Goal: Information Seeking & Learning: Learn about a topic

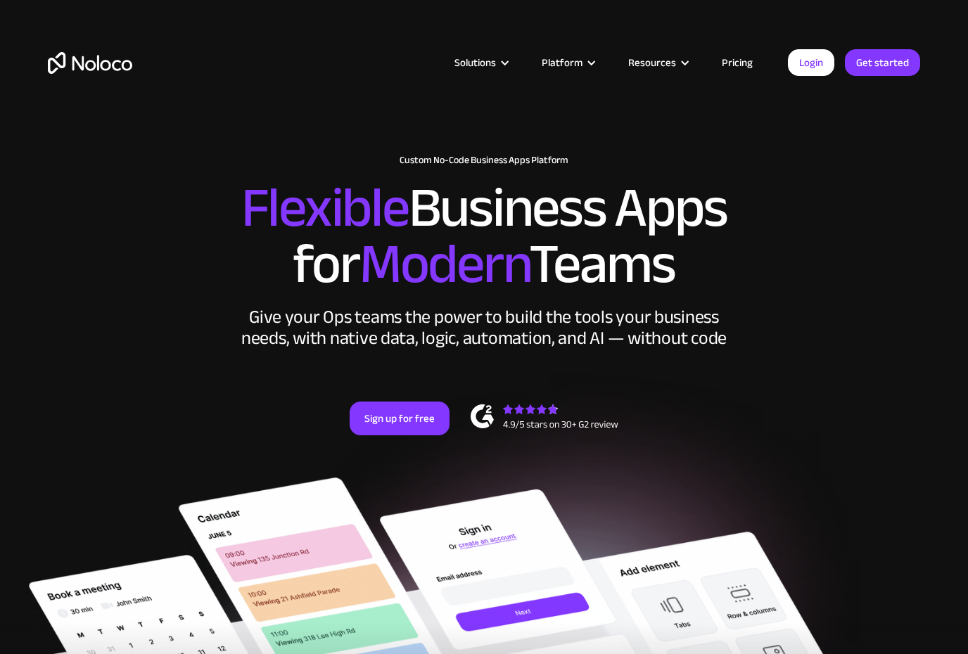
click at [743, 64] on link "Pricing" at bounding box center [737, 62] width 66 height 18
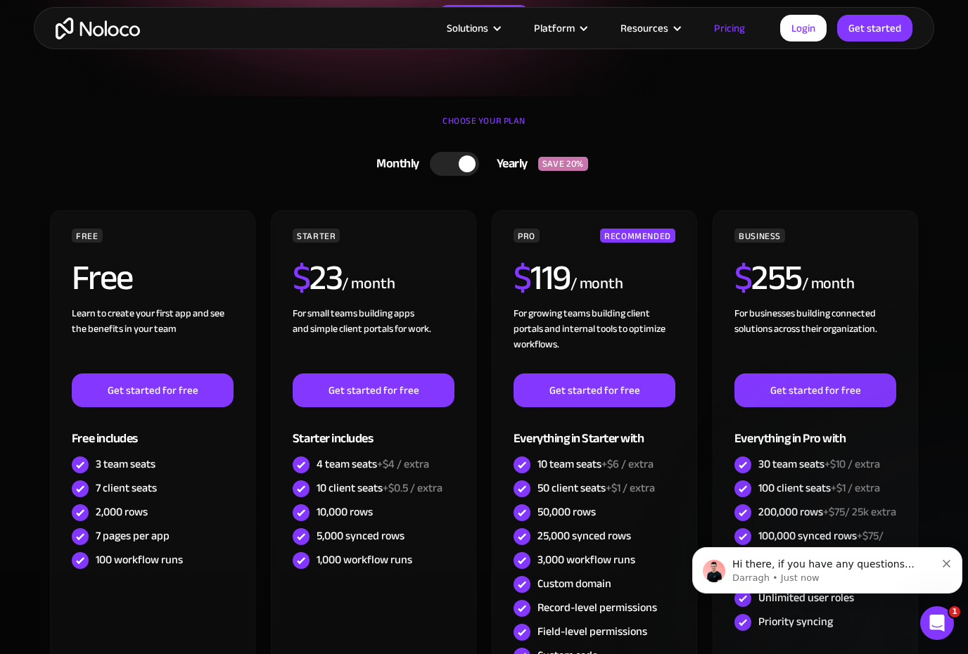
click at [445, 168] on div at bounding box center [454, 164] width 49 height 24
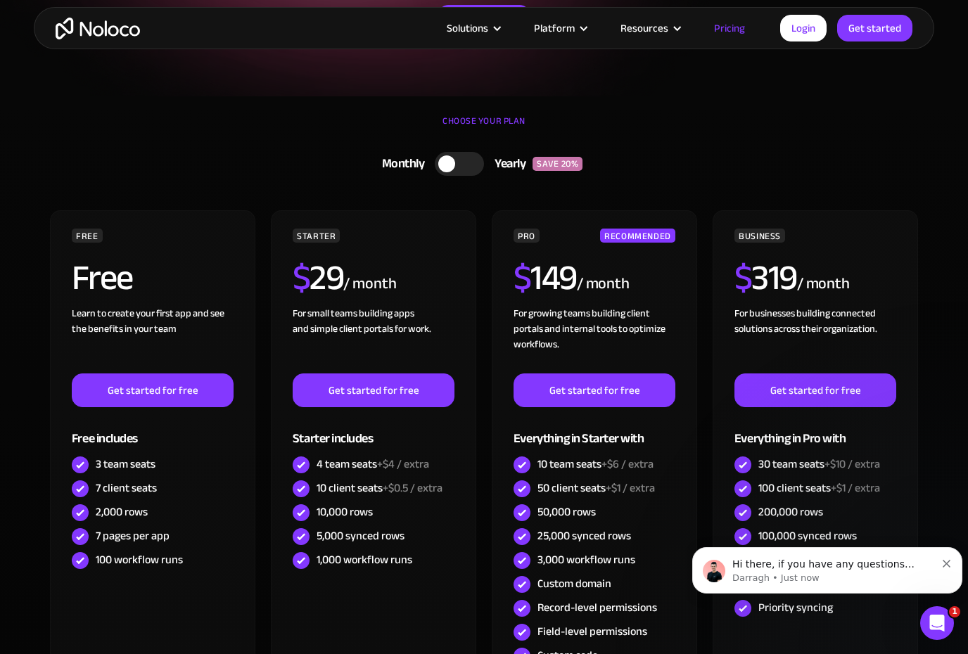
click at [468, 167] on div at bounding box center [459, 164] width 49 height 24
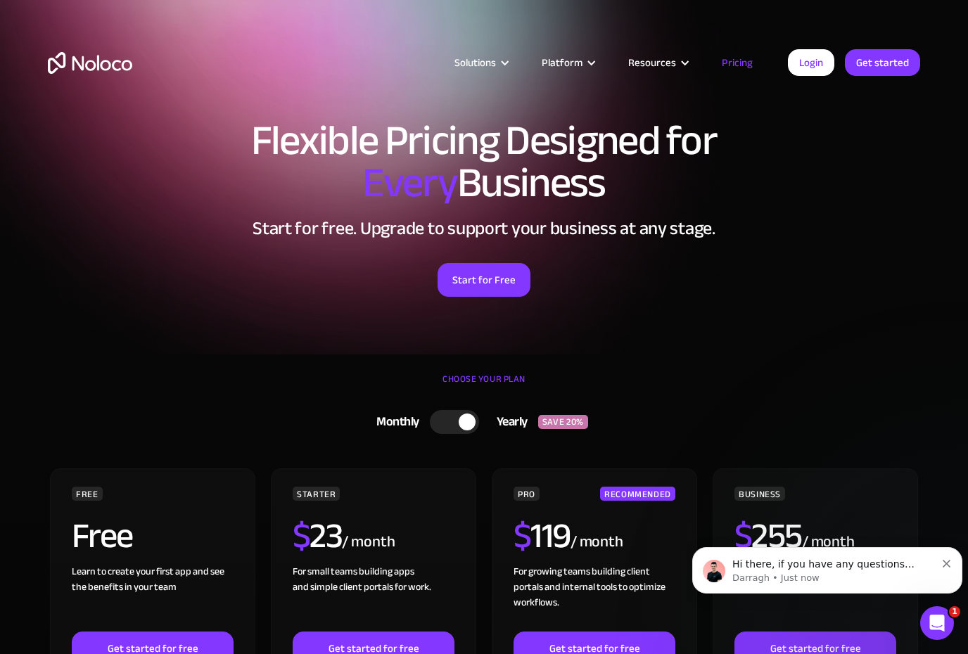
click at [582, 60] on div "Platform" at bounding box center [561, 62] width 41 height 18
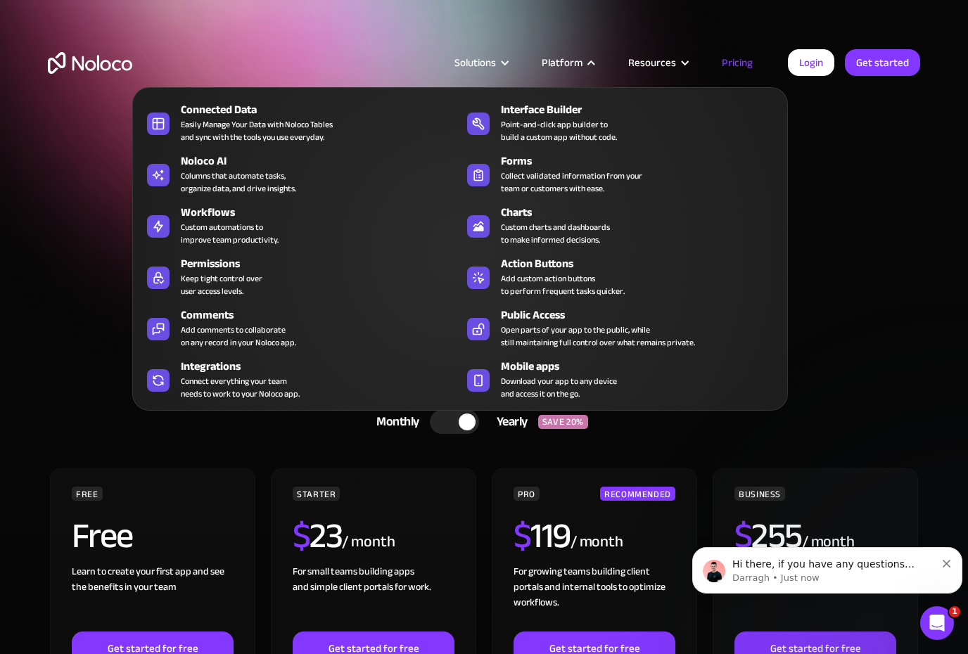
click at [504, 66] on div at bounding box center [504, 63] width 11 height 11
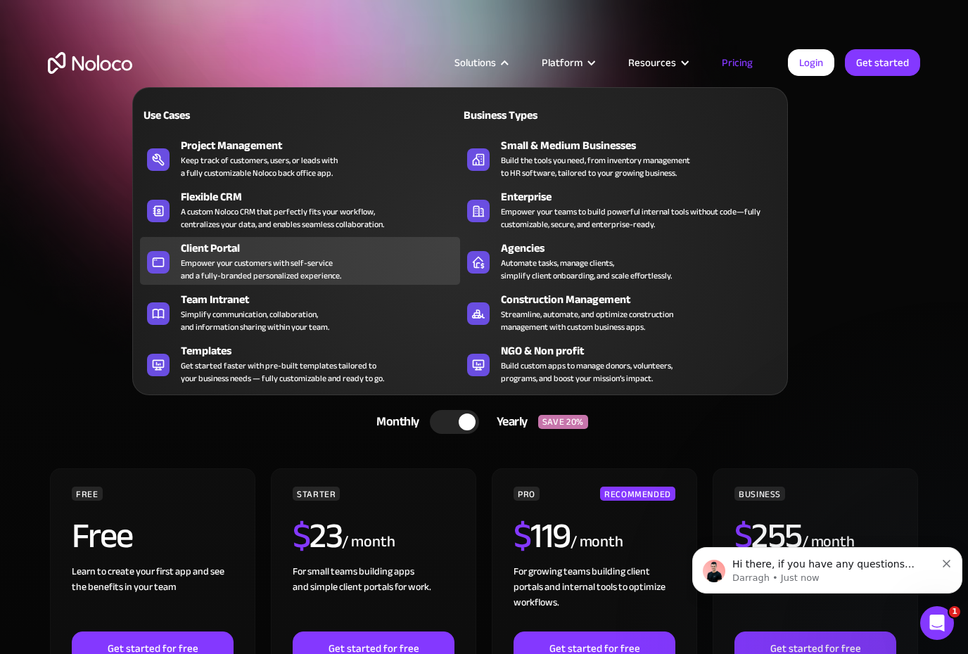
click at [321, 274] on div "Empower your customers with self-service and a fully-branded personalized exper…" at bounding box center [261, 269] width 160 height 25
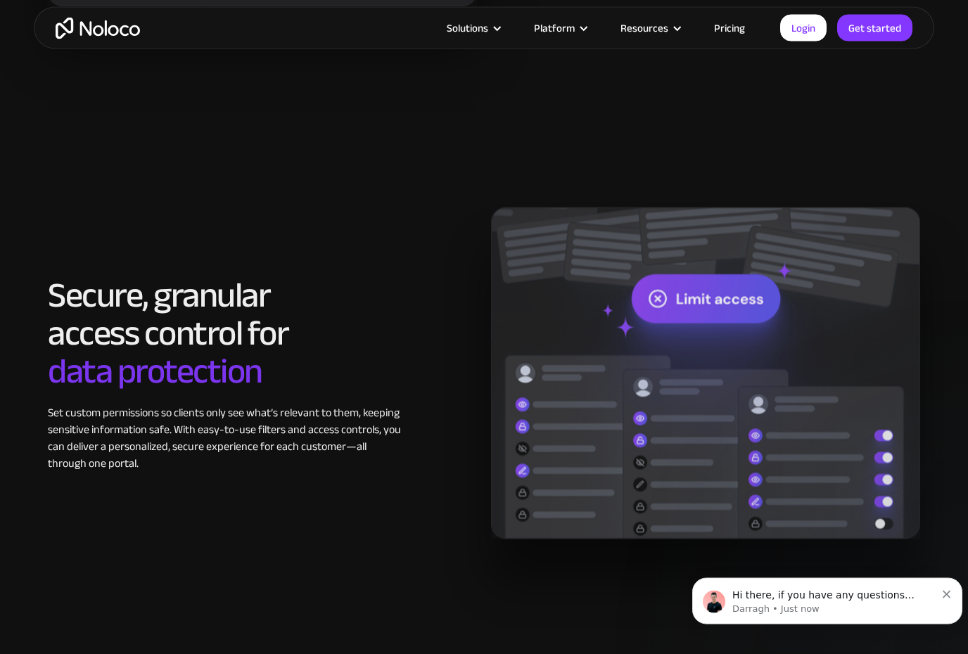
scroll to position [2123, 0]
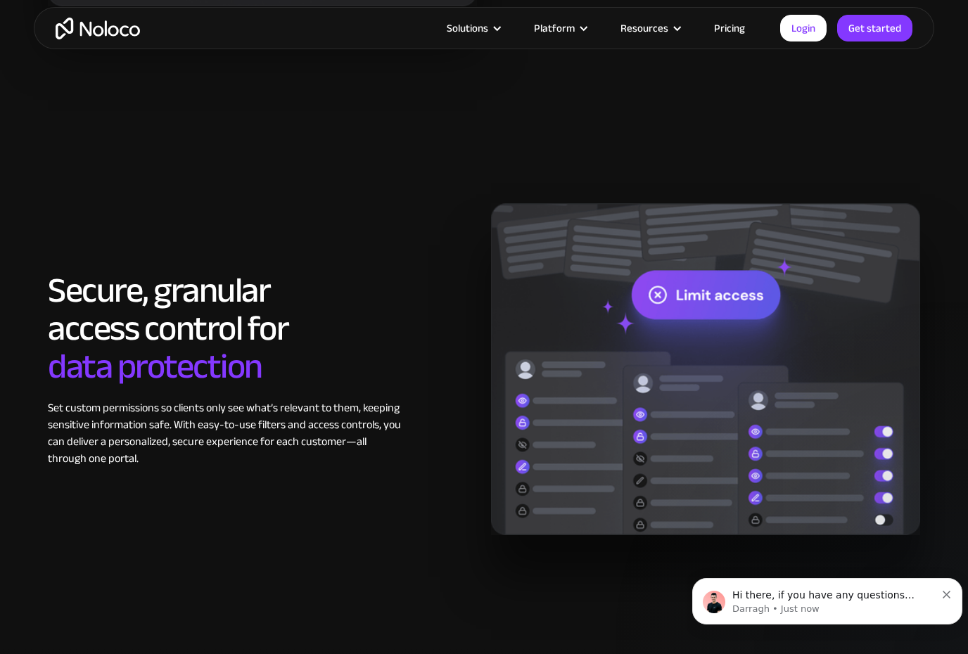
click at [666, 21] on div "Resources" at bounding box center [644, 28] width 48 height 18
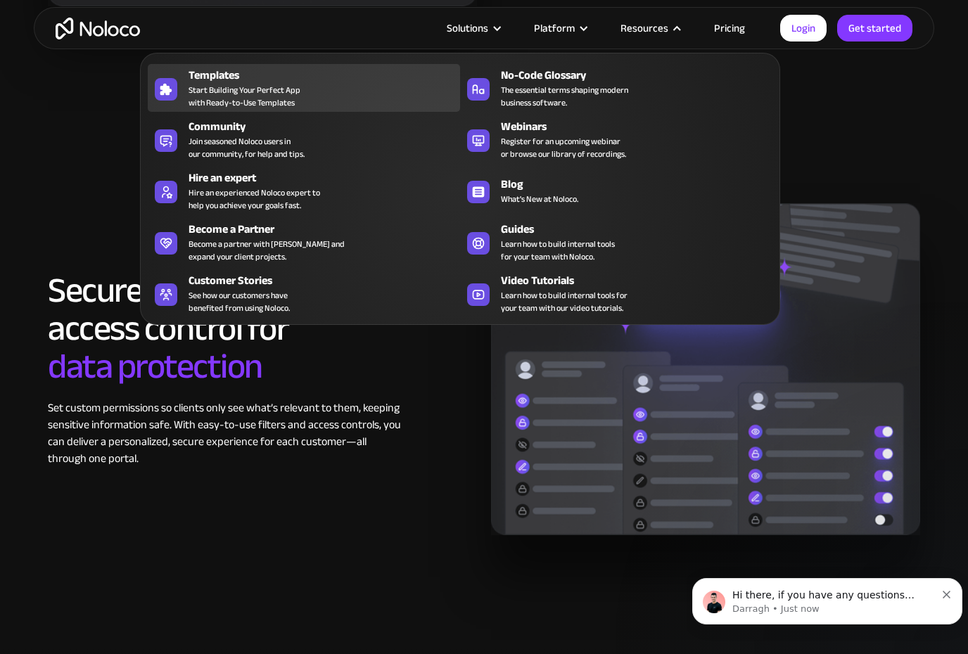
click at [262, 86] on span "Start Building Your Perfect App with Ready-to-Use Templates" at bounding box center [244, 96] width 112 height 25
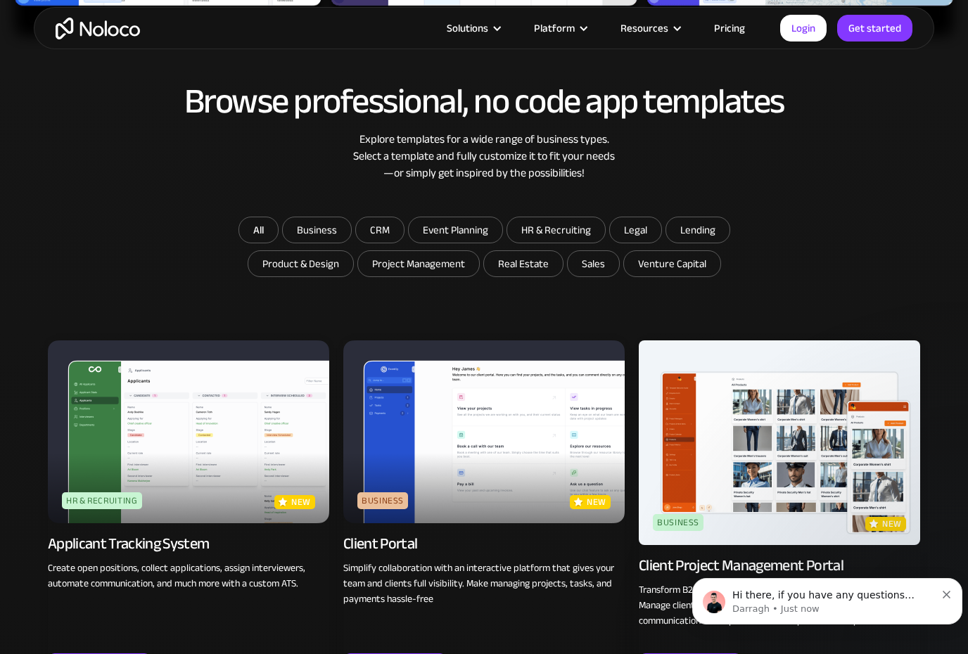
scroll to position [671, 0]
